Goal: Task Accomplishment & Management: Check status

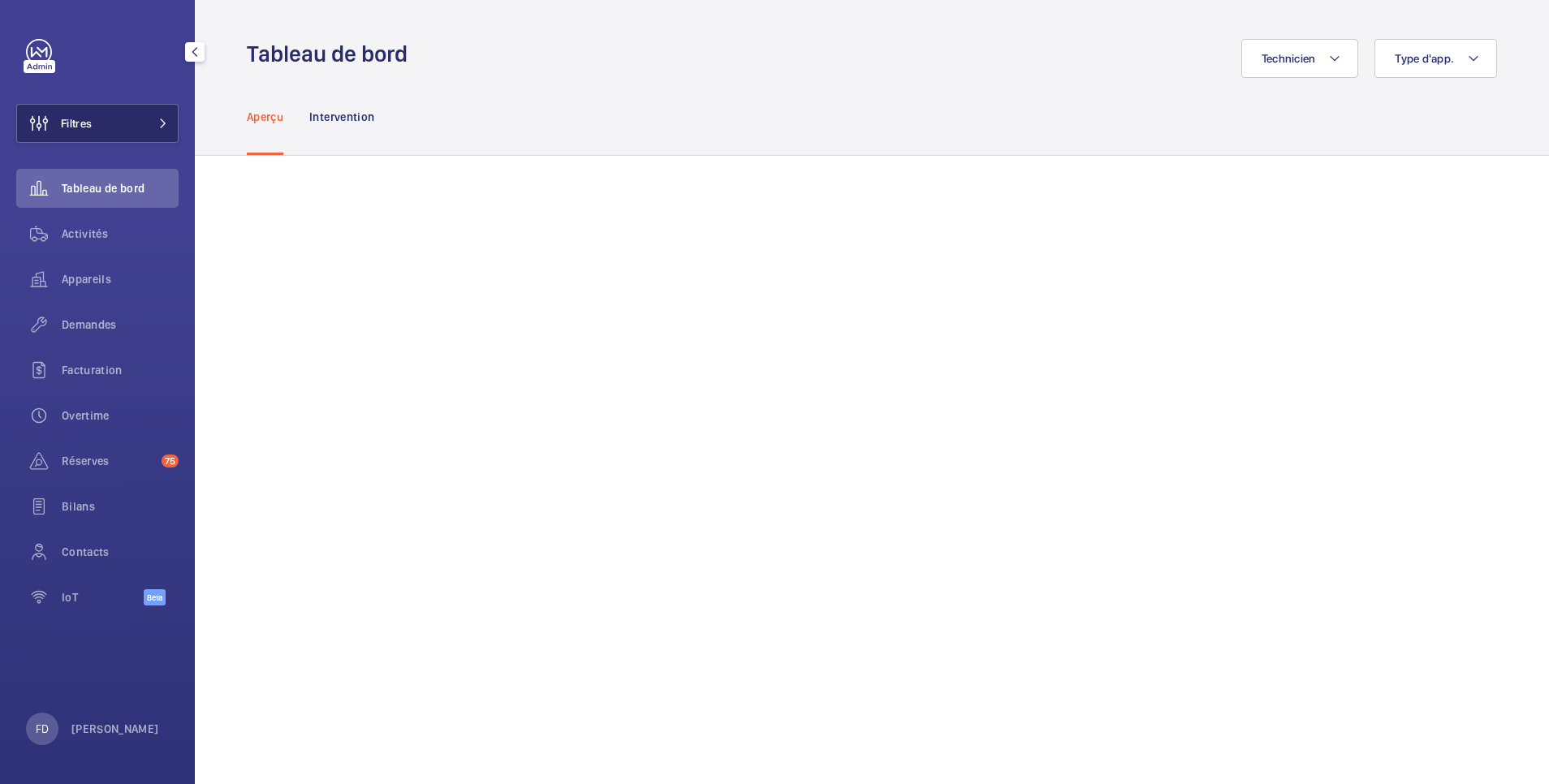
drag, startPoint x: 0, startPoint y: 0, endPoint x: 90, endPoint y: 126, distance: 154.8
click at [90, 126] on span "Filtres" at bounding box center [76, 123] width 31 height 16
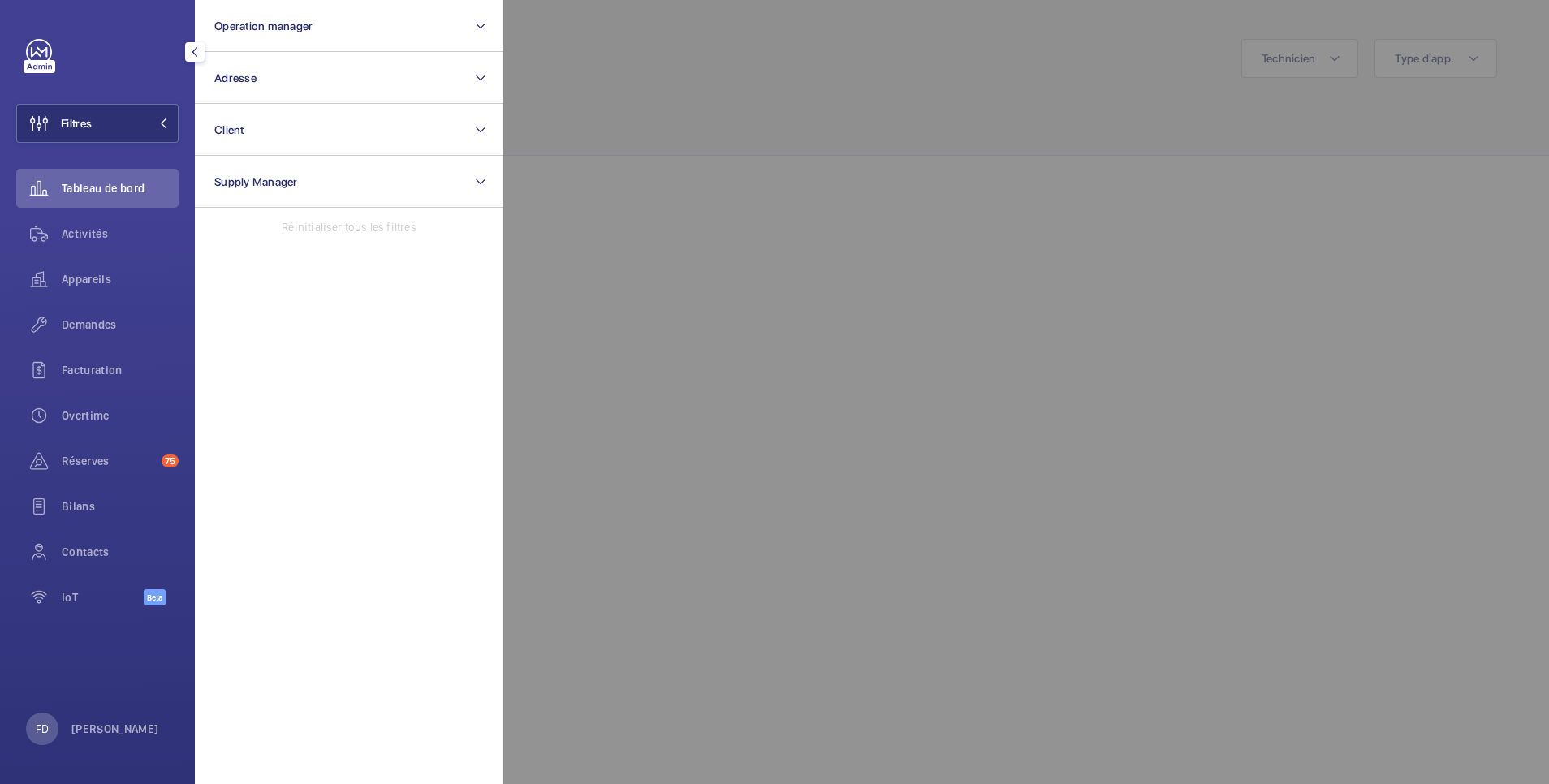
drag, startPoint x: 635, startPoint y: 29, endPoint x: 611, endPoint y: 47, distance: 30.0
click at [634, 31] on div at bounding box center [1278, 392] width 1549 height 784
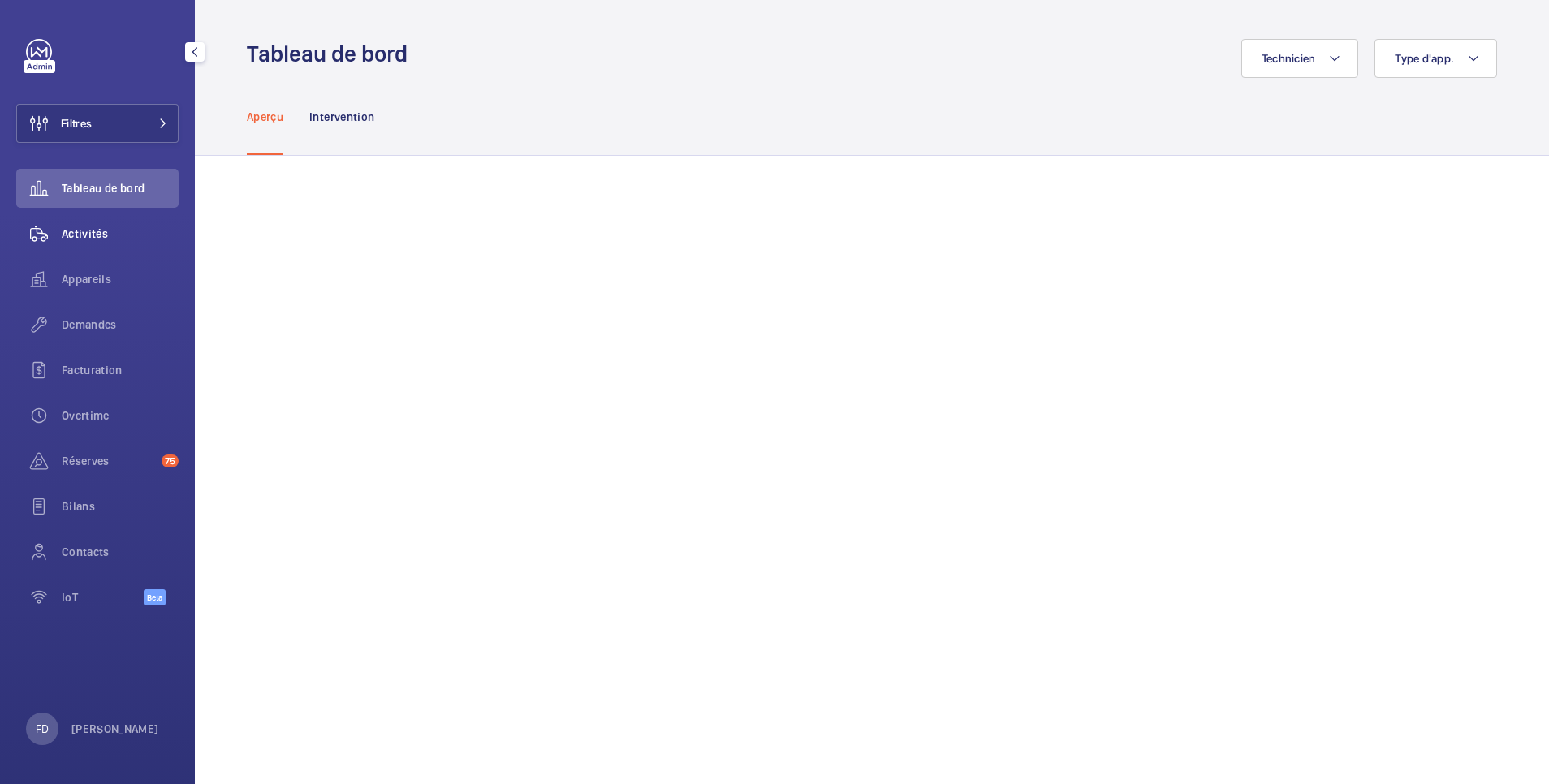
click at [72, 232] on span "Activités" at bounding box center [120, 233] width 117 height 16
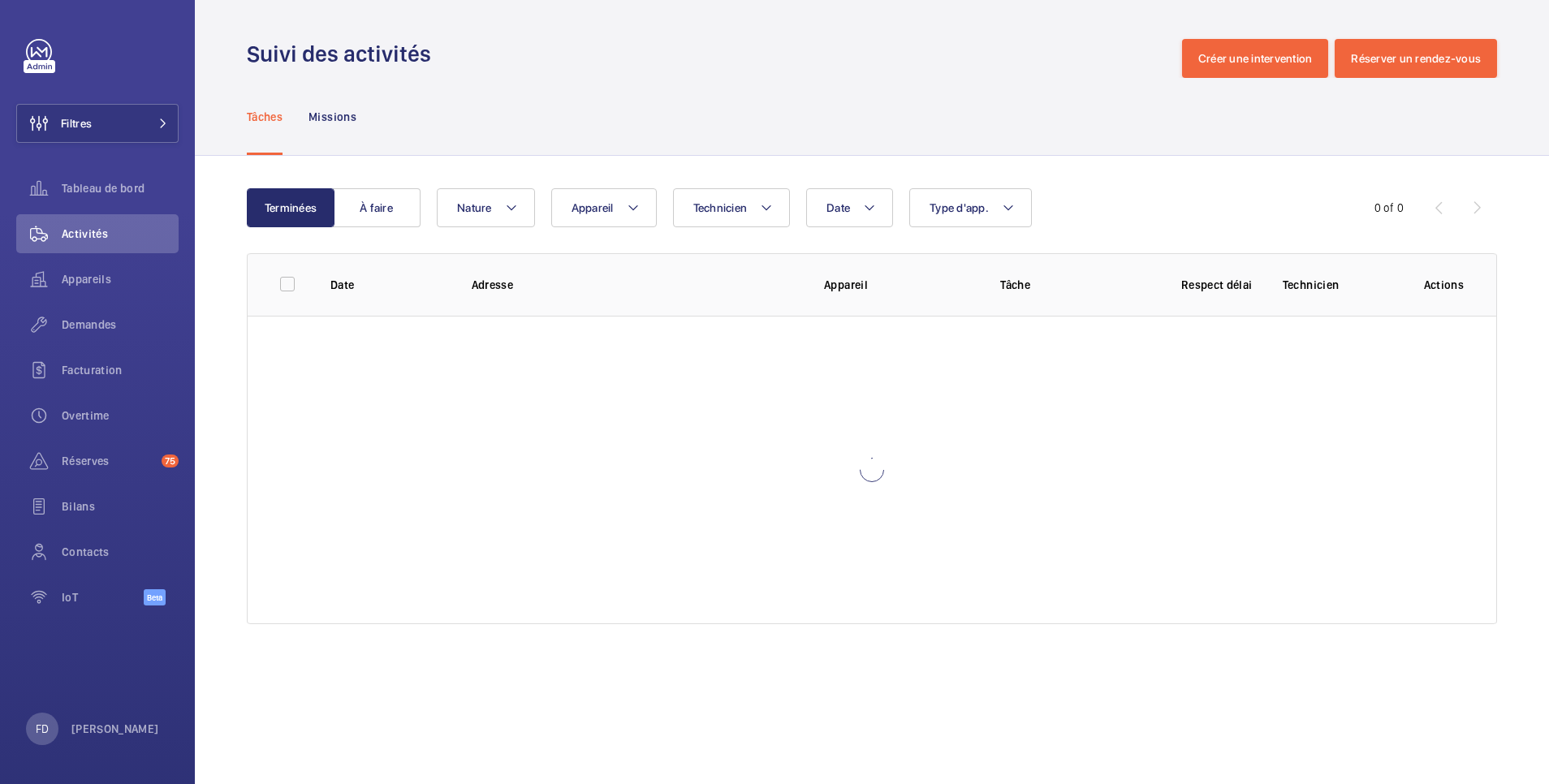
click at [626, 42] on div "Suivi des activités Créer une intervention Réserver un rendez-vous" at bounding box center [871, 59] width 1251 height 39
click at [847, 210] on span "Date" at bounding box center [838, 208] width 24 height 13
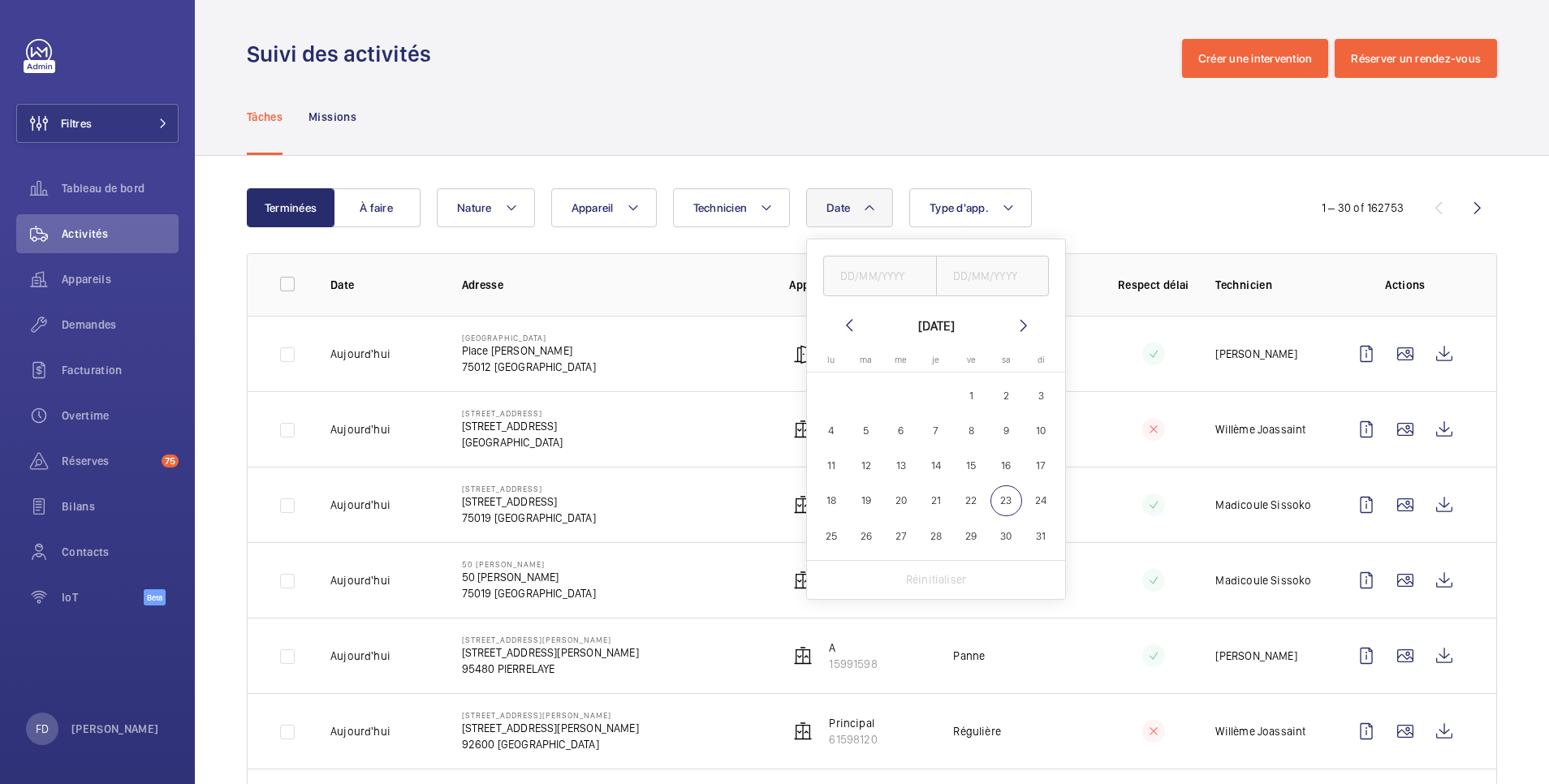
click at [1007, 497] on span "23" at bounding box center [1006, 501] width 32 height 32
type input "[DATE]"
click at [985, 282] on input "text" at bounding box center [992, 276] width 113 height 40
click at [1010, 499] on span "23" at bounding box center [1006, 501] width 32 height 32
type input "[DATE]"
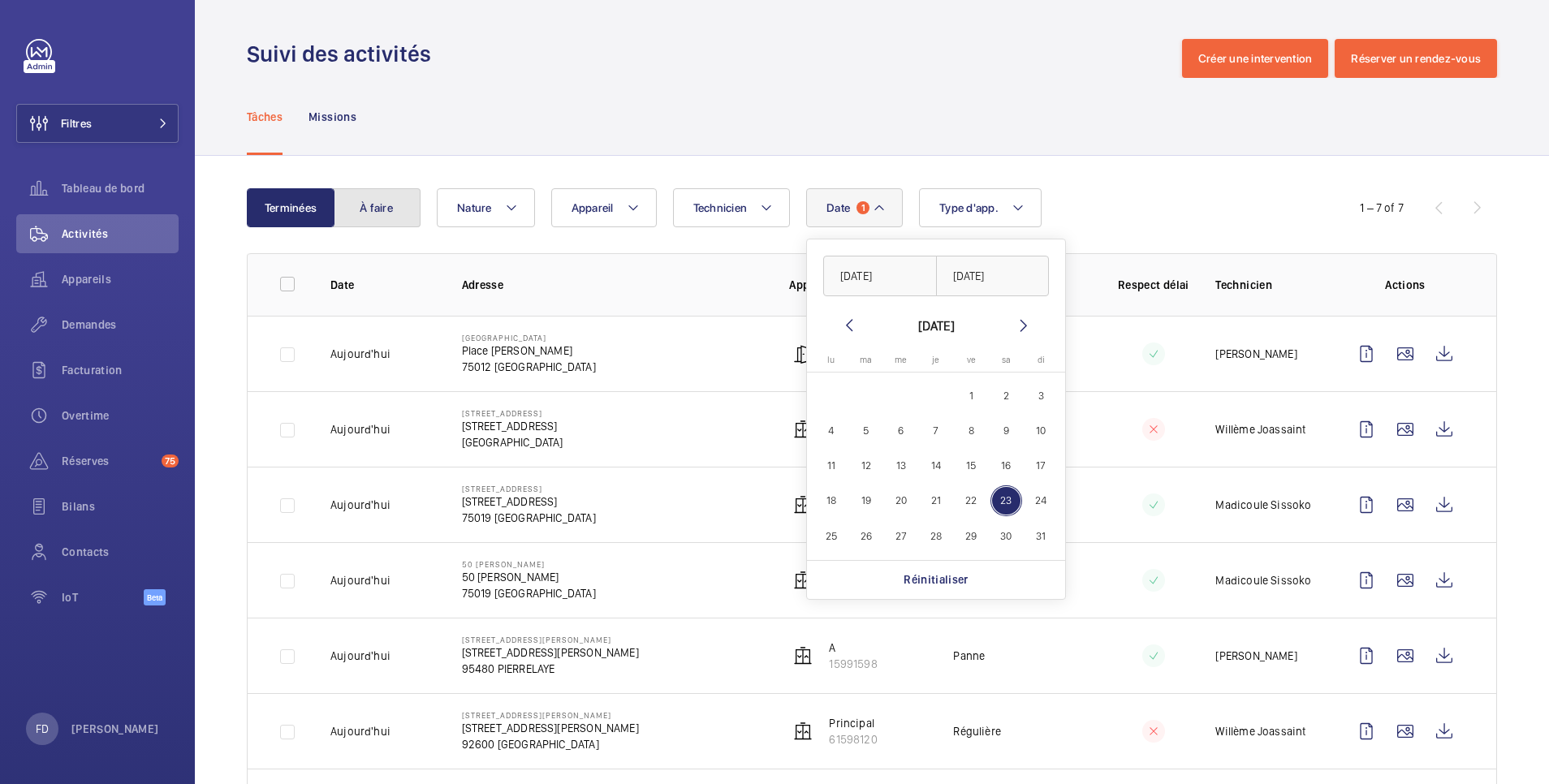
click at [374, 208] on button "À faire" at bounding box center [376, 207] width 87 height 39
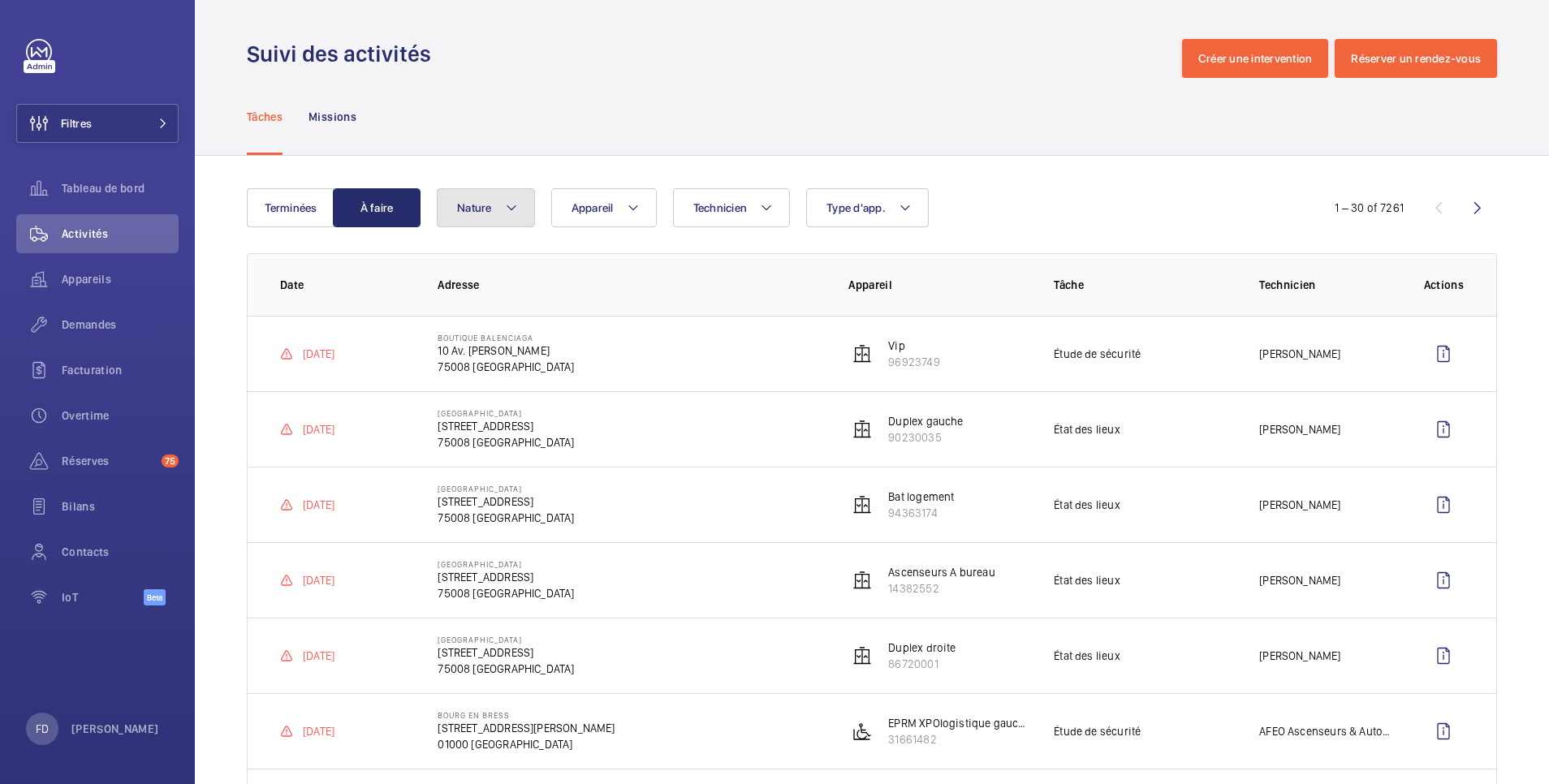
click at [488, 206] on span "Nature" at bounding box center [474, 208] width 35 height 13
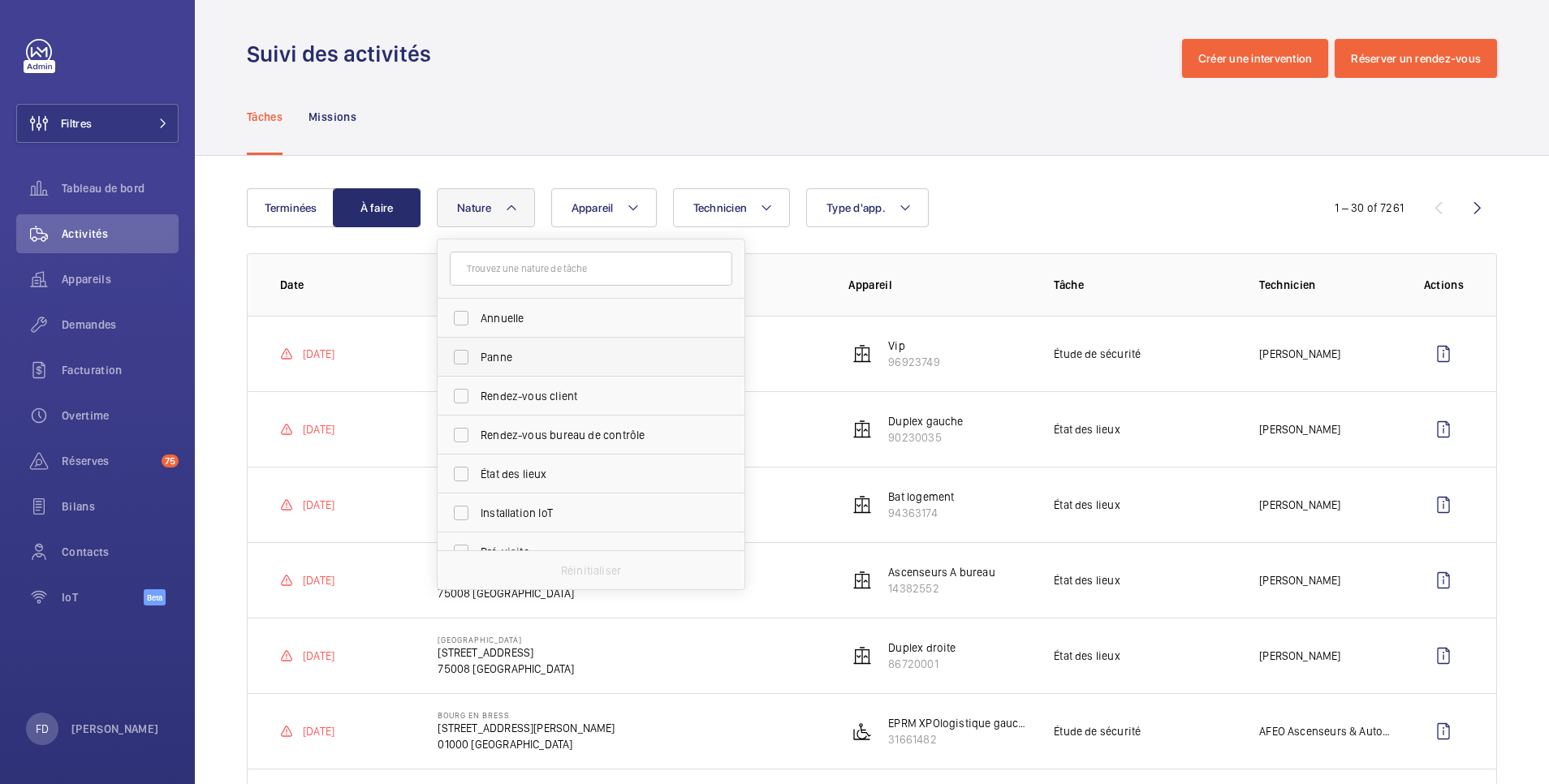
click at [506, 355] on span "Panne" at bounding box center [592, 357] width 224 height 16
click at [477, 355] on input "Panne" at bounding box center [462, 357] width 33 height 33
checkbox input "true"
click at [662, 100] on div "Tâches Missions" at bounding box center [871, 116] width 1251 height 77
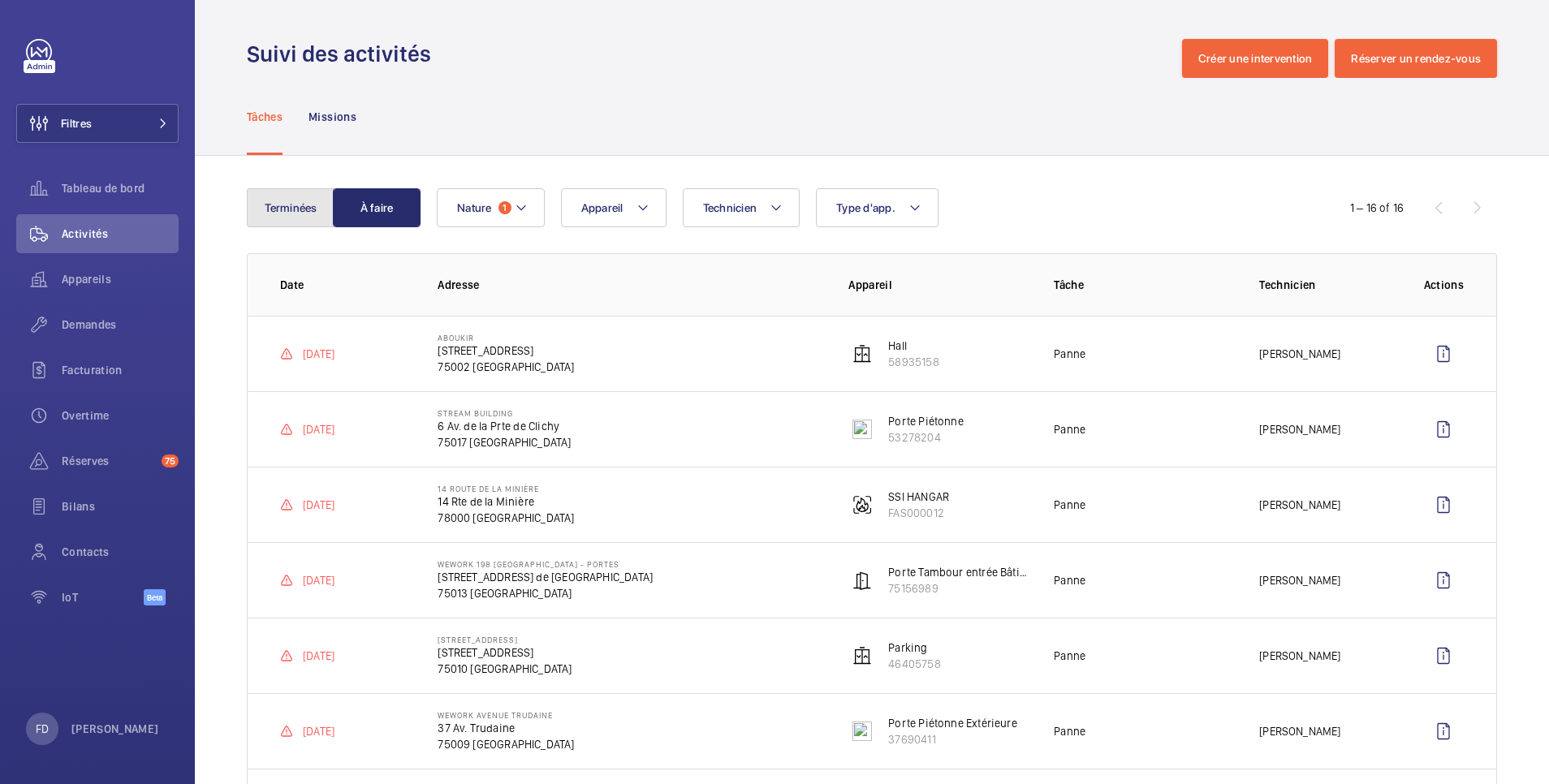
click at [283, 217] on button "Terminées" at bounding box center [290, 207] width 87 height 39
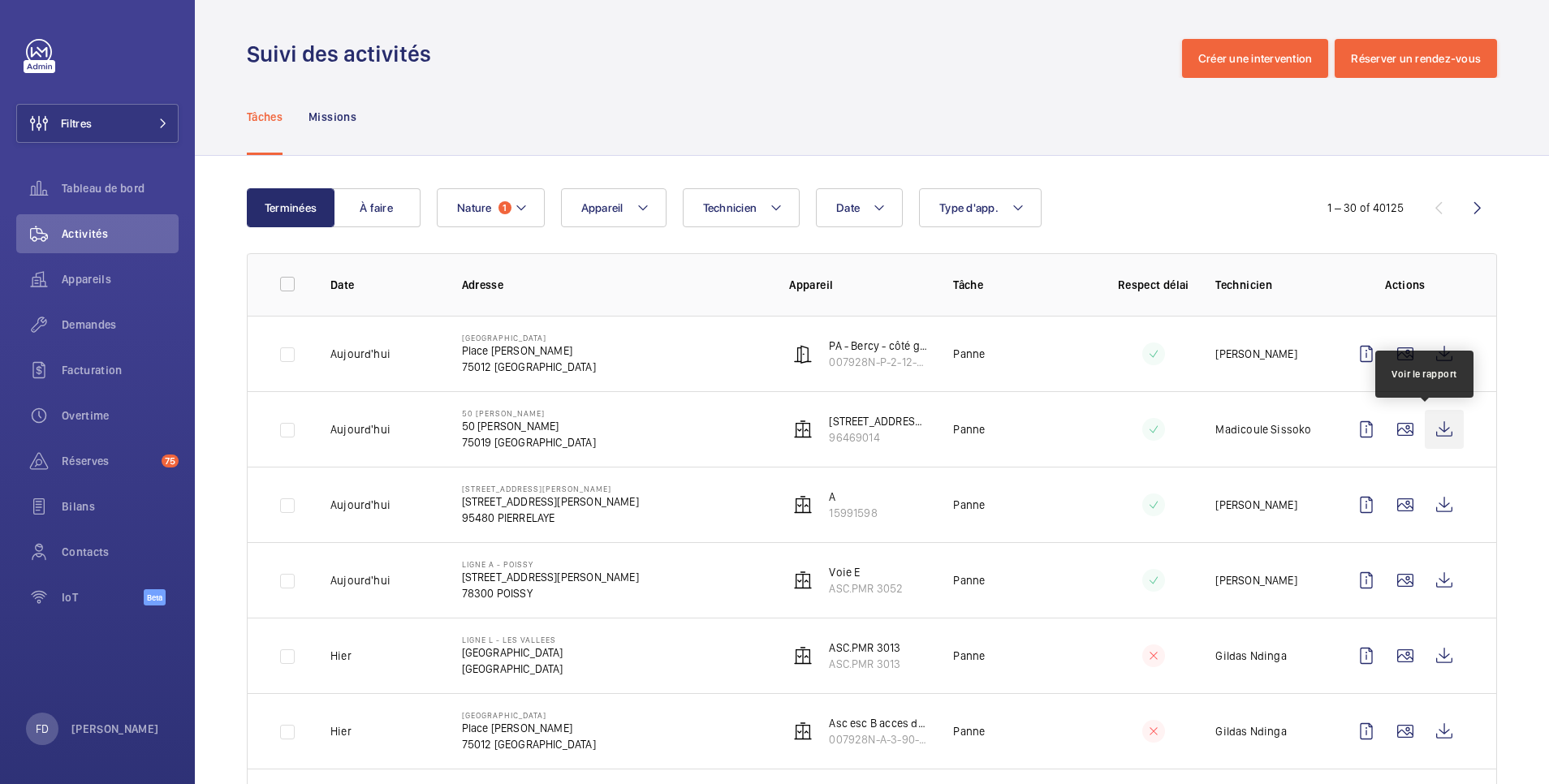
click at [1428, 433] on wm-front-icon-button at bounding box center [1444, 429] width 39 height 39
